Goal: Task Accomplishment & Management: Complete application form

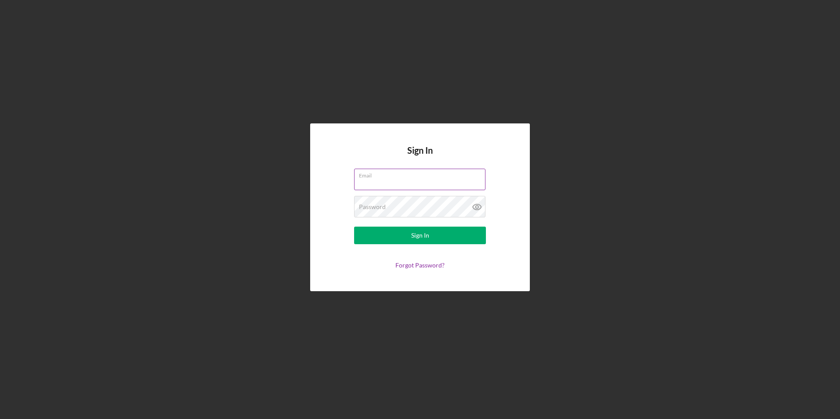
click at [405, 178] on div "Email" at bounding box center [420, 180] width 132 height 22
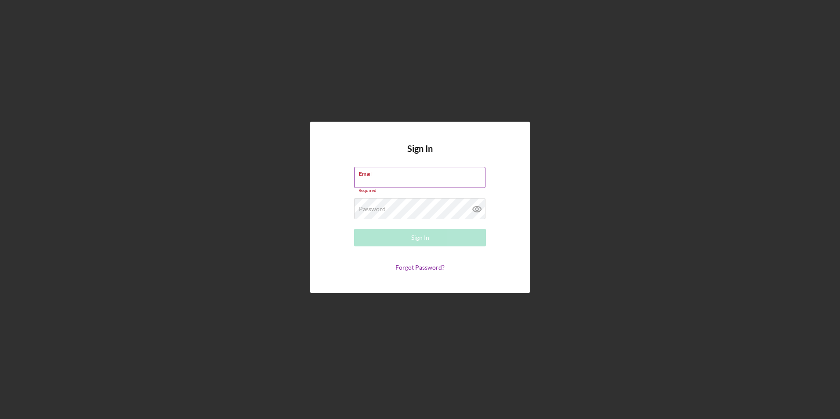
click at [399, 185] on input "Email" at bounding box center [419, 177] width 131 height 21
type input "[EMAIL_ADDRESS][DOMAIN_NAME]"
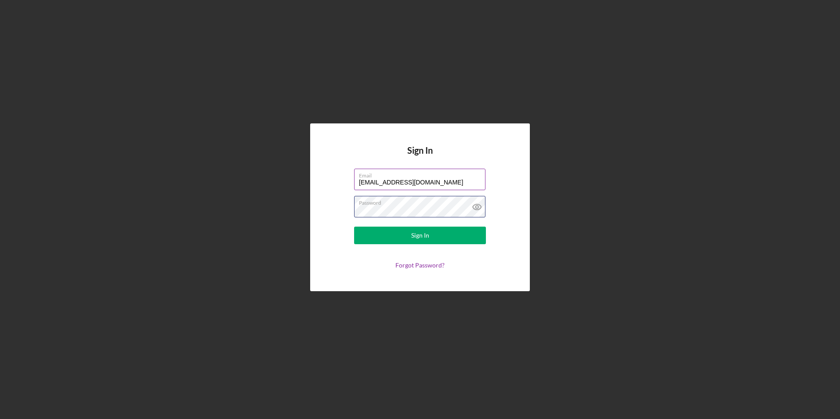
click at [354, 227] on button "Sign In" at bounding box center [420, 236] width 132 height 18
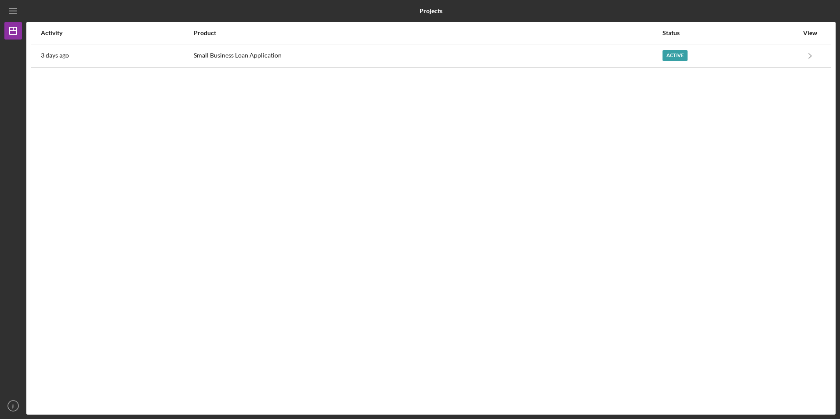
click at [0, 419] on nordpass-portal at bounding box center [0, 419] width 0 height 0
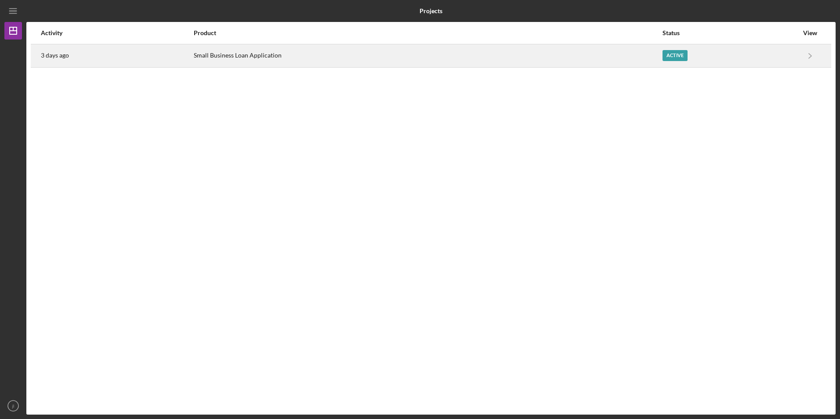
click at [684, 57] on div "Active" at bounding box center [674, 55] width 25 height 11
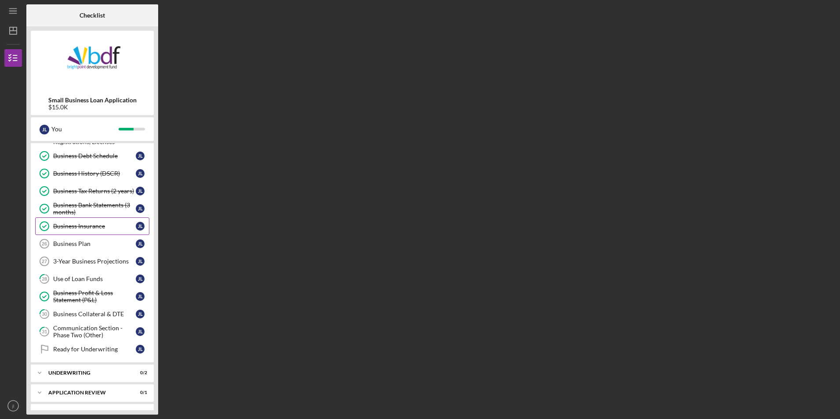
scroll to position [208, 0]
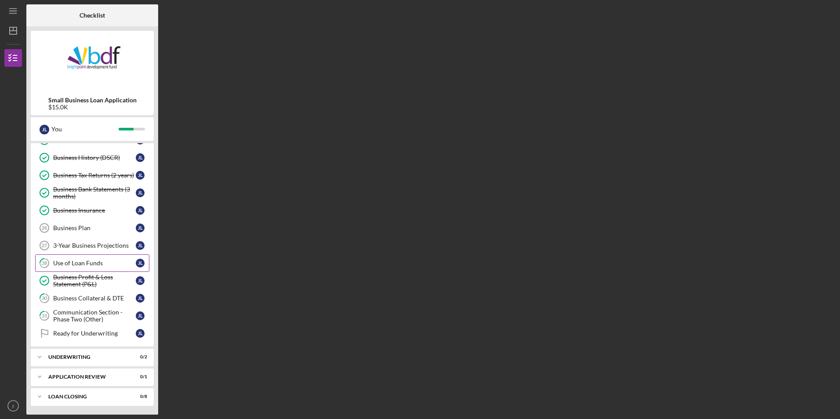
click at [90, 263] on div "Use of Loan Funds" at bounding box center [94, 263] width 83 height 7
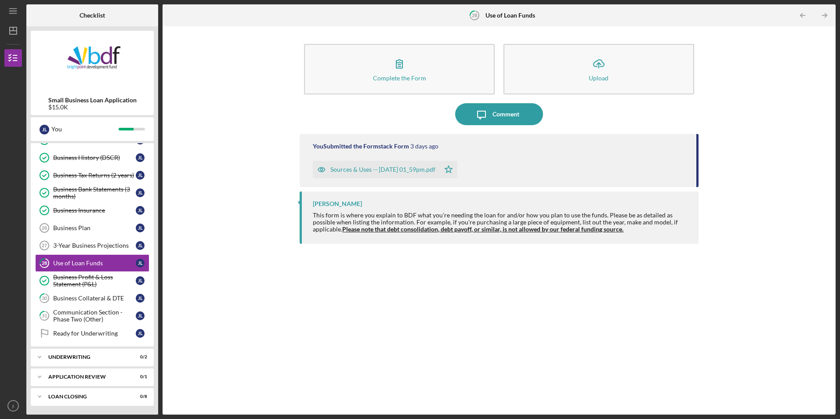
click at [383, 175] on div "Sources & Uses -- [DATE] 01_59pm.pdf" at bounding box center [376, 170] width 127 height 18
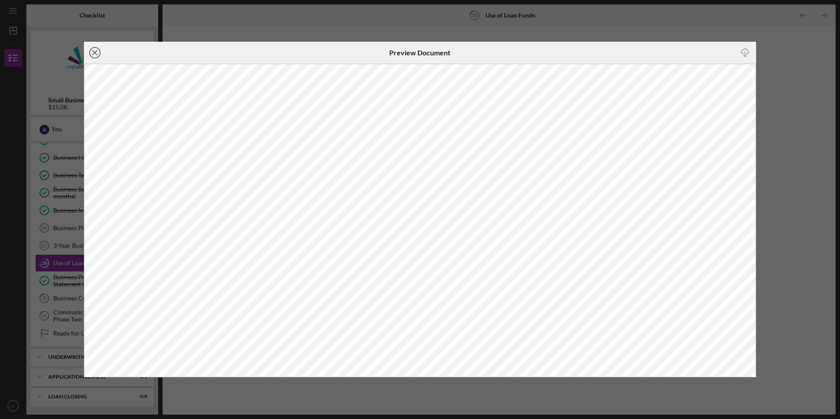
click at [92, 57] on icon "Icon/Close" at bounding box center [95, 53] width 22 height 22
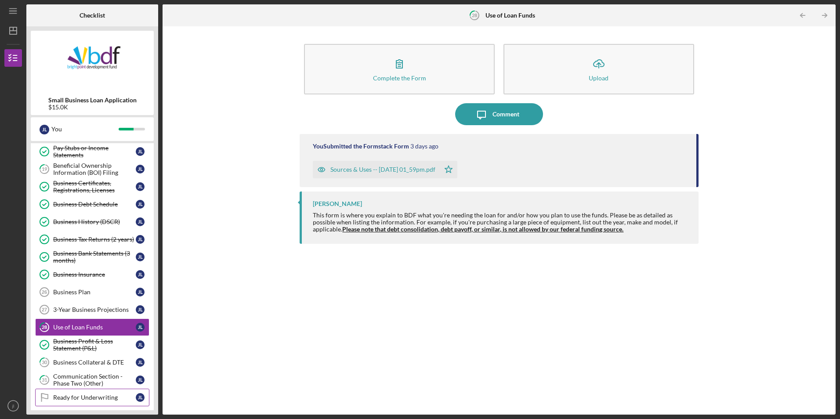
scroll to position [164, 0]
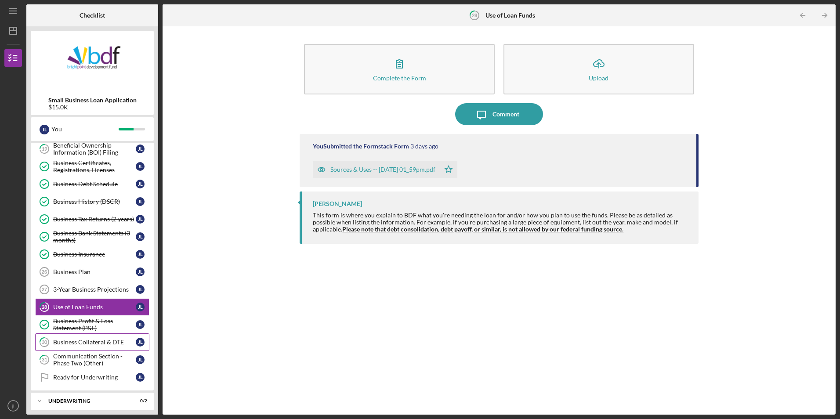
click at [104, 345] on div "Business Collateral & DTE" at bounding box center [94, 342] width 83 height 7
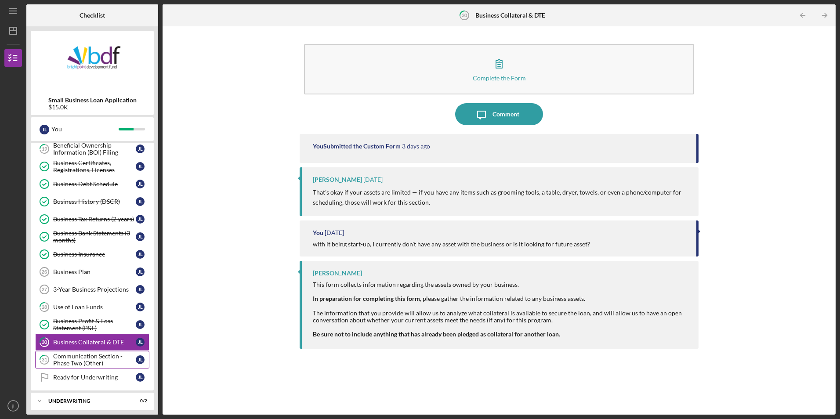
click at [72, 359] on div "Communication Section - Phase Two (Other)" at bounding box center [94, 360] width 83 height 14
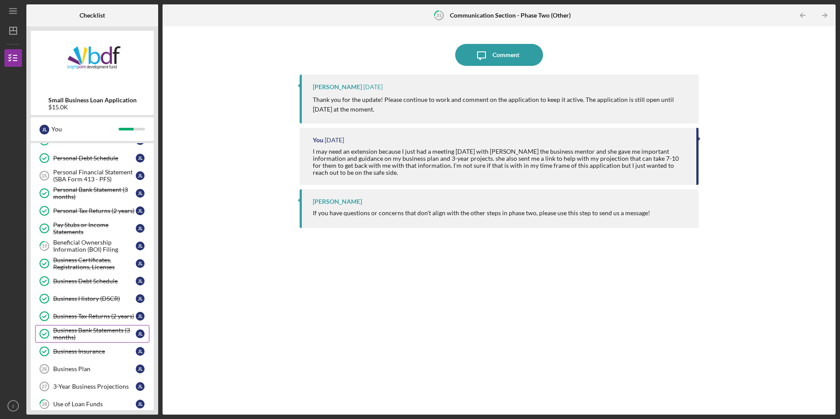
scroll to position [32, 0]
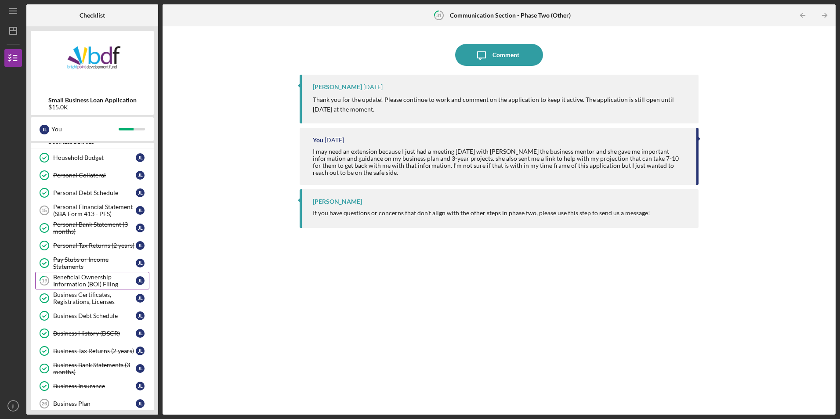
click at [63, 281] on div "Beneficial Ownership Information (BOI) Filing" at bounding box center [94, 281] width 83 height 14
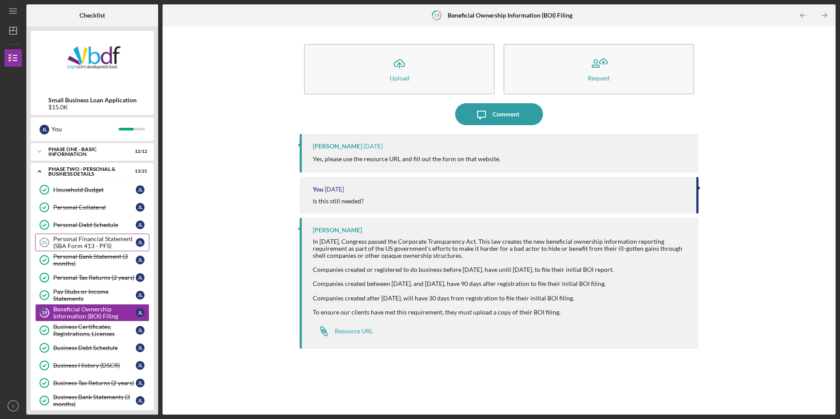
click at [77, 242] on div "Personal Financial Statement (SBA Form 413 - PFS)" at bounding box center [94, 242] width 83 height 14
